Goal: Navigation & Orientation: Find specific page/section

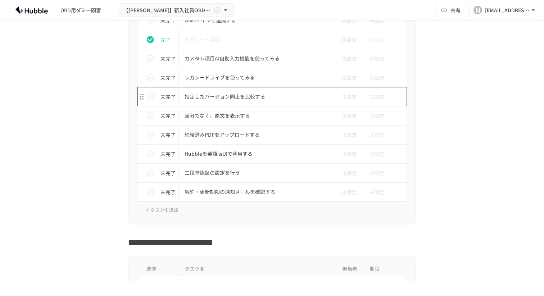
scroll to position [788, 0]
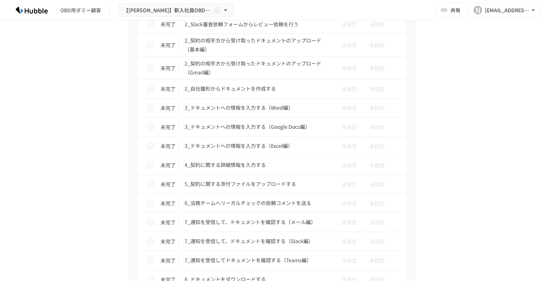
scroll to position [1319, 0]
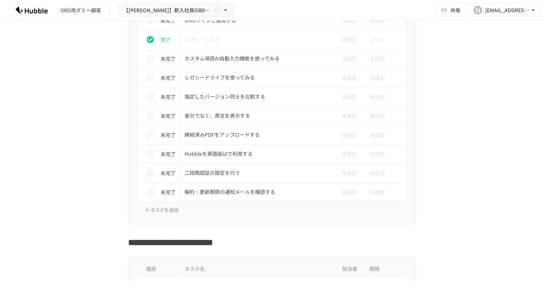
scroll to position [792, 0]
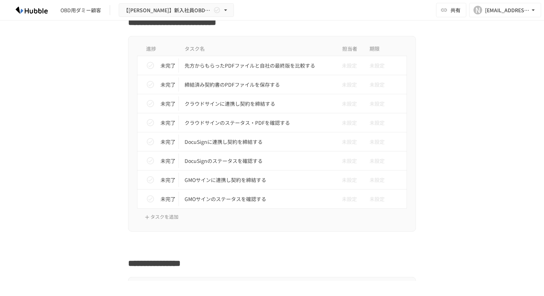
scroll to position [2409, 0]
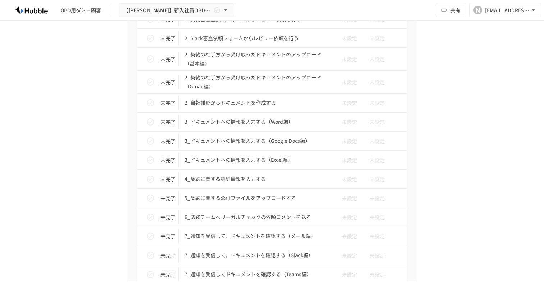
scroll to position [1048, 0]
